Goal: Information Seeking & Learning: Learn about a topic

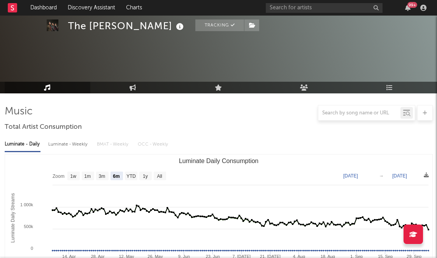
select select "6m"
select select "1w"
select select "6m"
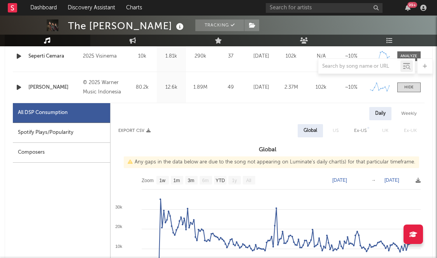
scroll to position [301, 0]
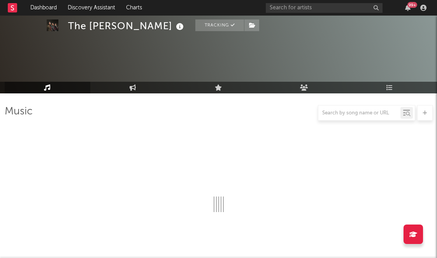
select select "1w"
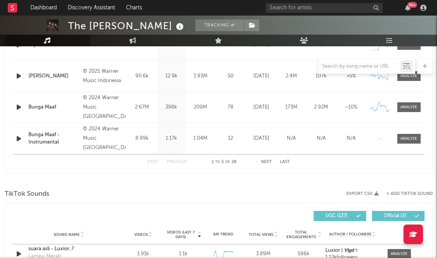
scroll to position [653, 0]
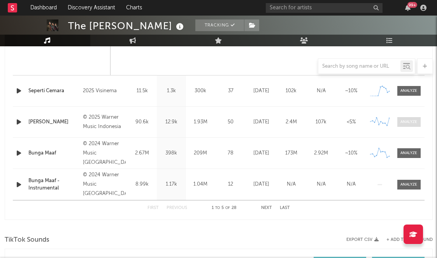
click at [416, 122] on div at bounding box center [408, 122] width 17 height 6
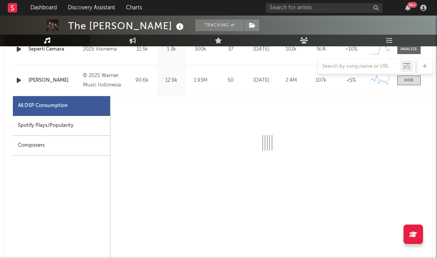
select select "1w"
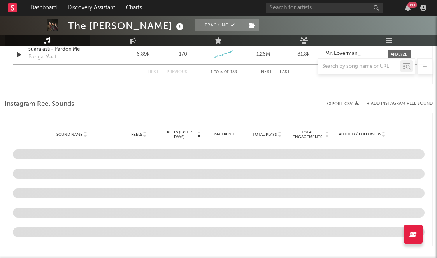
scroll to position [1339, 0]
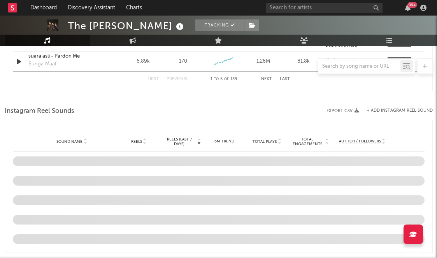
click at [235, 118] on div "Instagram Reel Sounds Export CSV + Add Instagram Reel Sound Reels (last 7 days)…" at bounding box center [219, 179] width 428 height 148
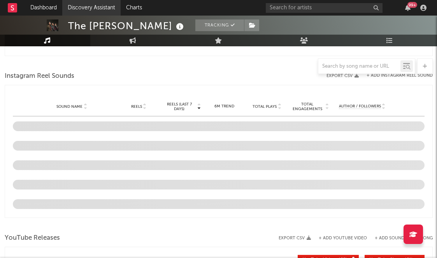
scroll to position [1375, 0]
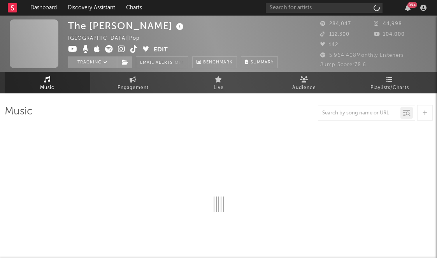
select select "6m"
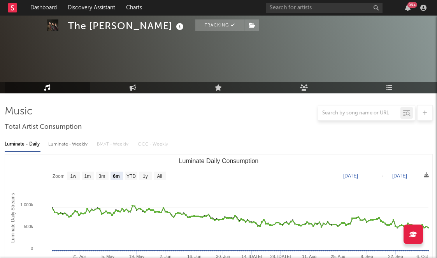
scroll to position [697, 0]
